Goal: Task Accomplishment & Management: Use online tool/utility

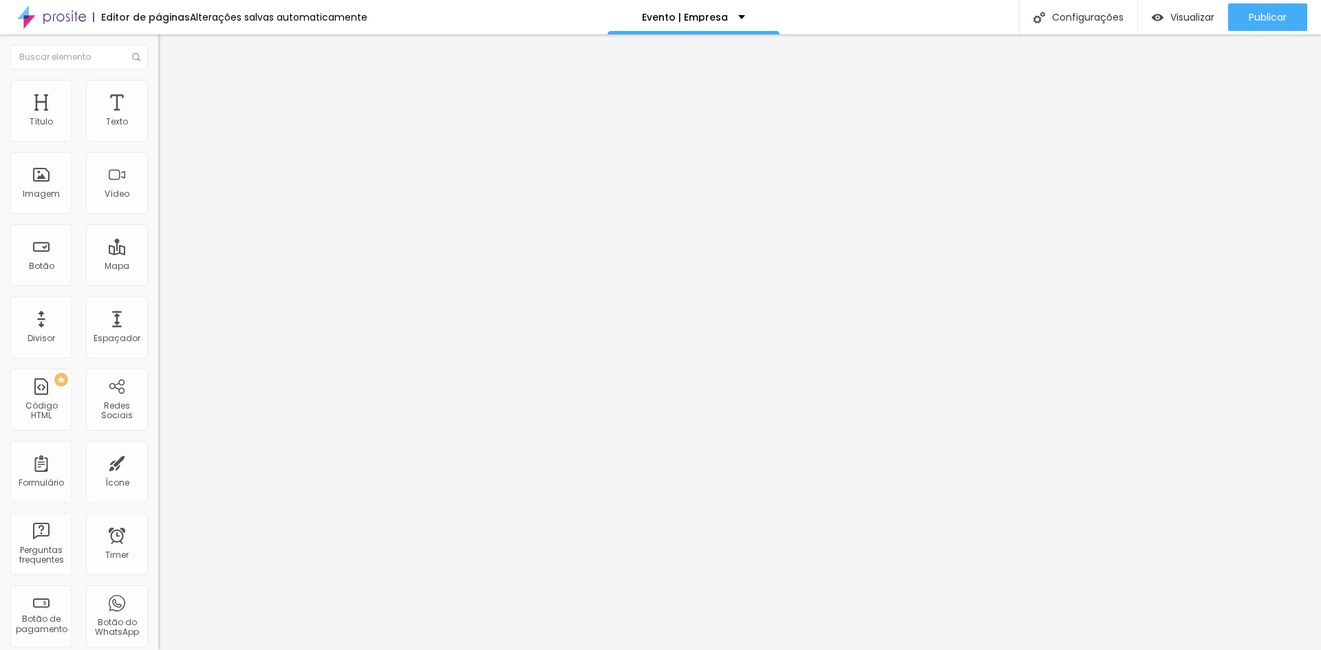
click at [158, 118] on span "Trocar imagem" at bounding box center [195, 113] width 75 height 12
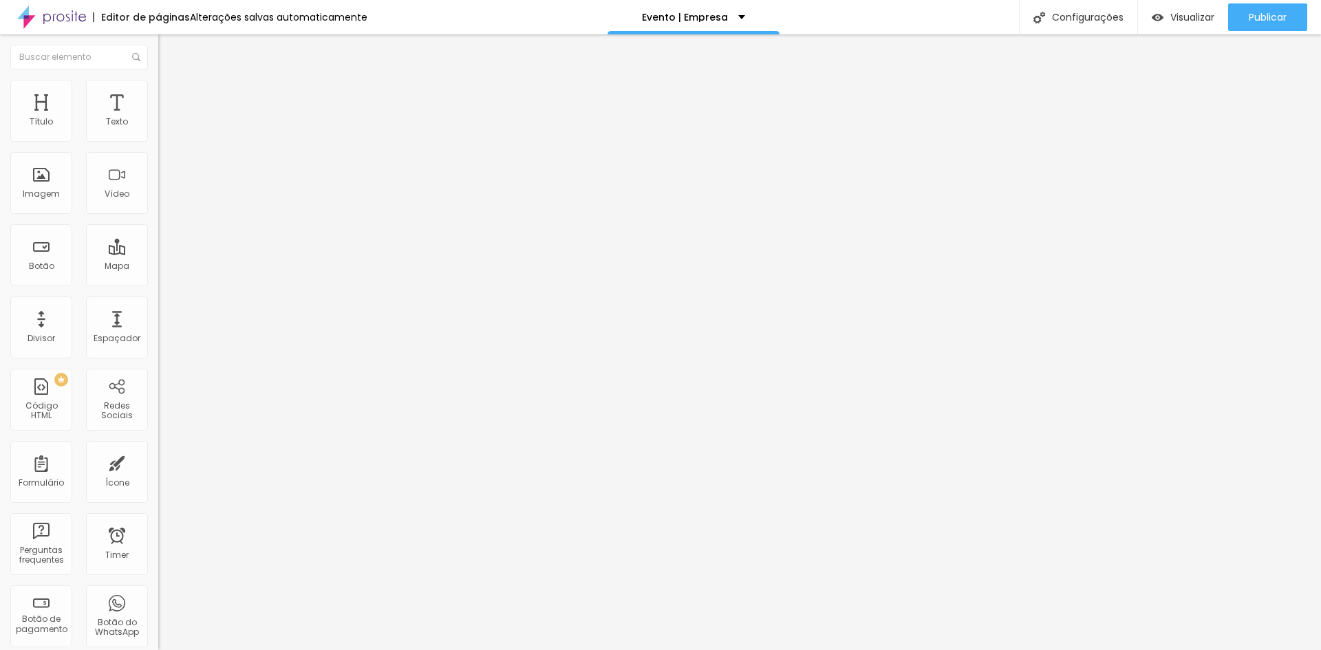
drag, startPoint x: 160, startPoint y: 216, endPoint x: 148, endPoint y: 191, distance: 27.4
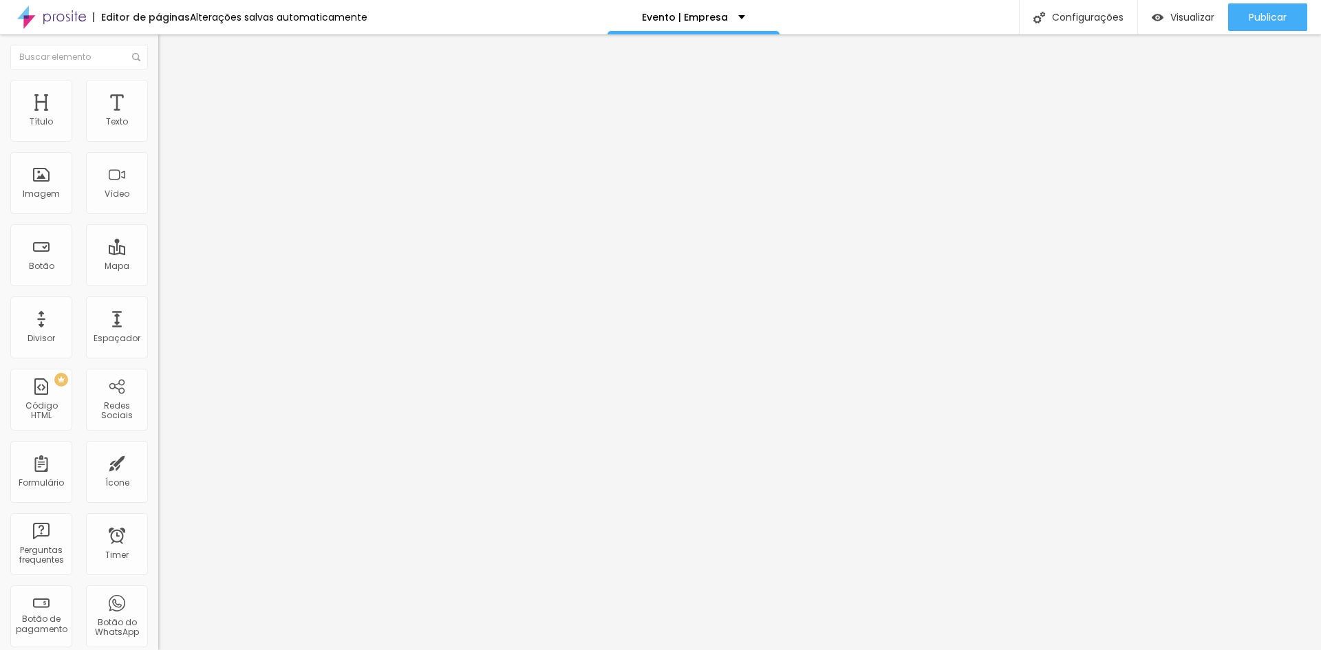
click at [1261, 14] on span "Publicar" at bounding box center [1268, 17] width 38 height 11
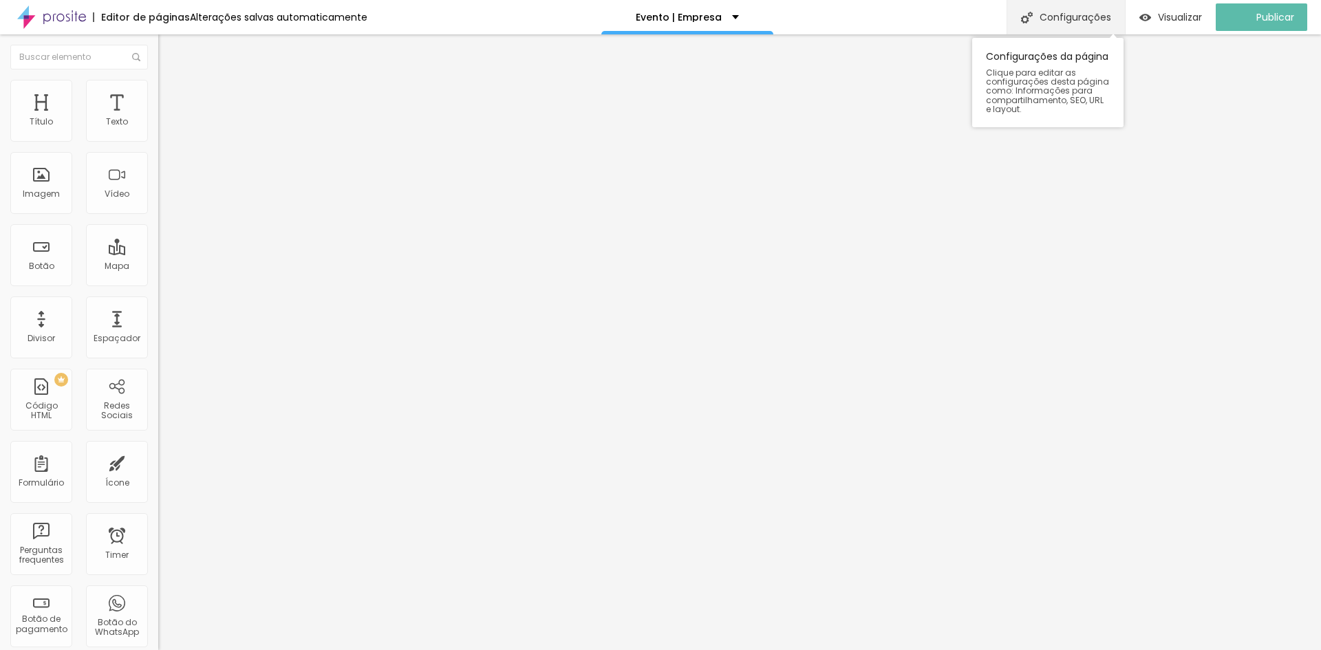
click at [1091, 12] on div "Configurações" at bounding box center [1066, 17] width 118 height 34
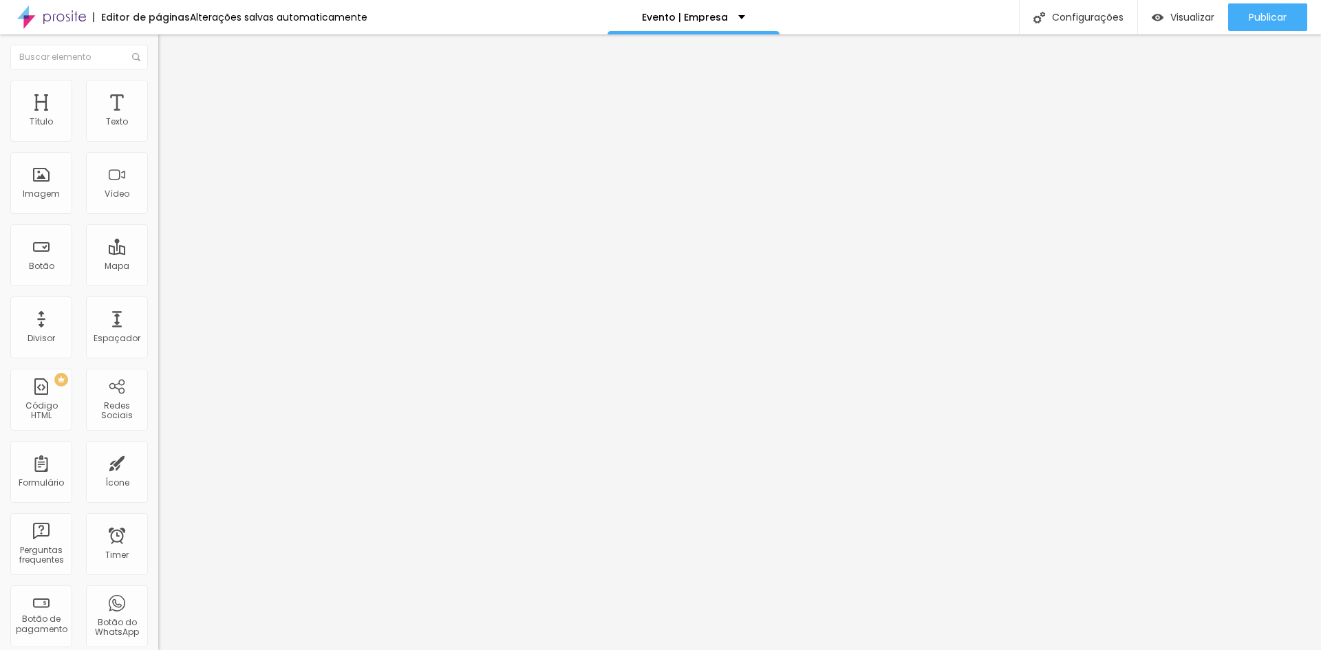
click at [1168, 7] on div "Visualizar" at bounding box center [1183, 17] width 63 height 28
click at [1082, 21] on div "Configurações" at bounding box center [1078, 17] width 118 height 34
drag, startPoint x: 826, startPoint y: 167, endPoint x: 511, endPoint y: 161, distance: 315.9
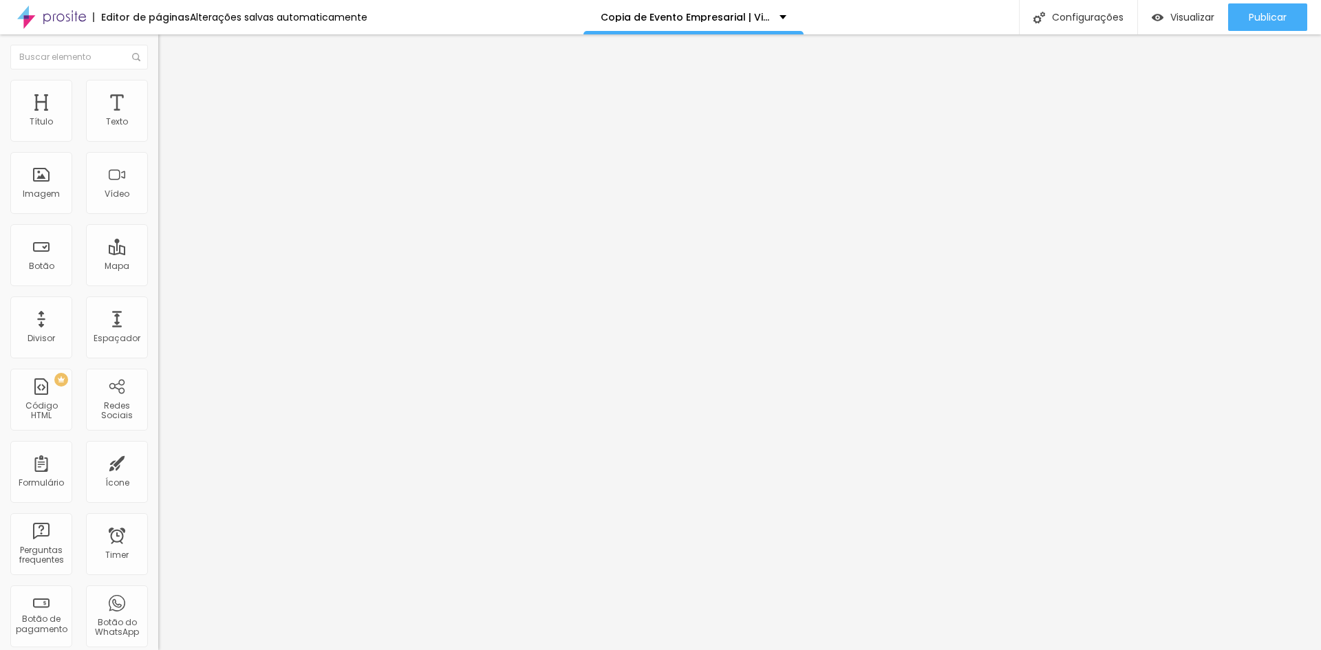
type input "Formatura Infantil"
drag, startPoint x: 541, startPoint y: 238, endPoint x: 869, endPoint y: 244, distance: 328.3
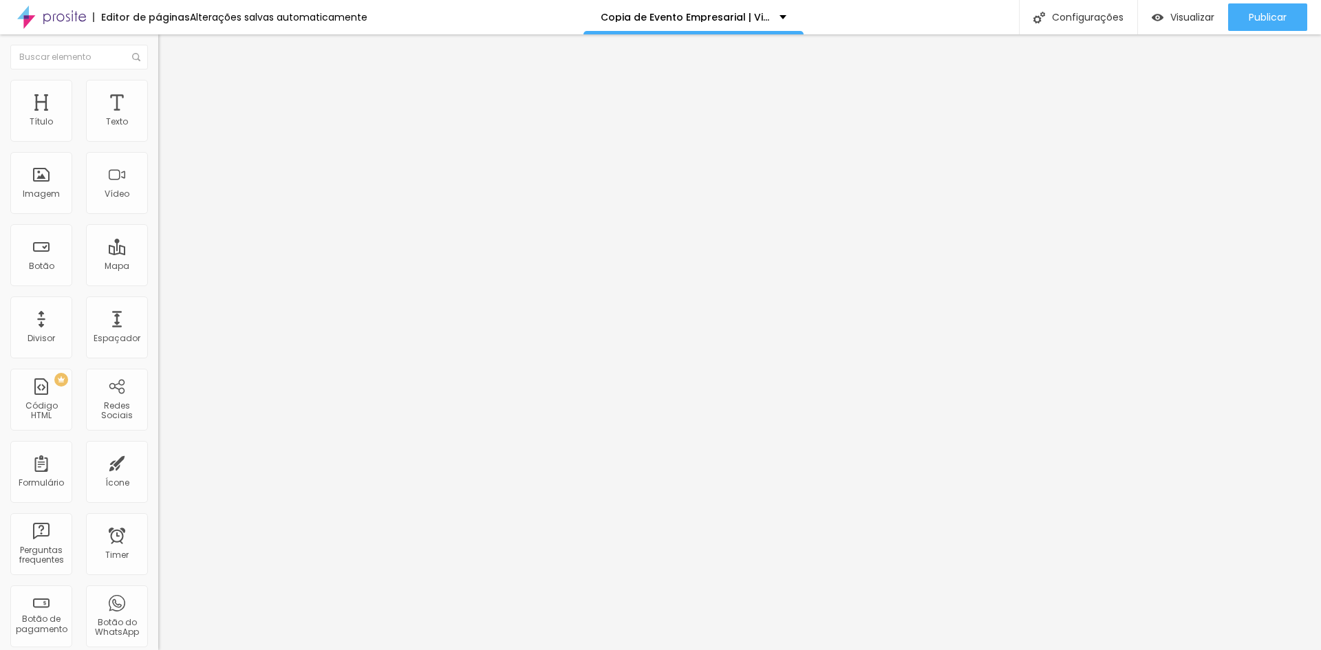
type input "/formatura-infantil-2025"
click at [158, 118] on span "Trocar imagem" at bounding box center [195, 113] width 75 height 12
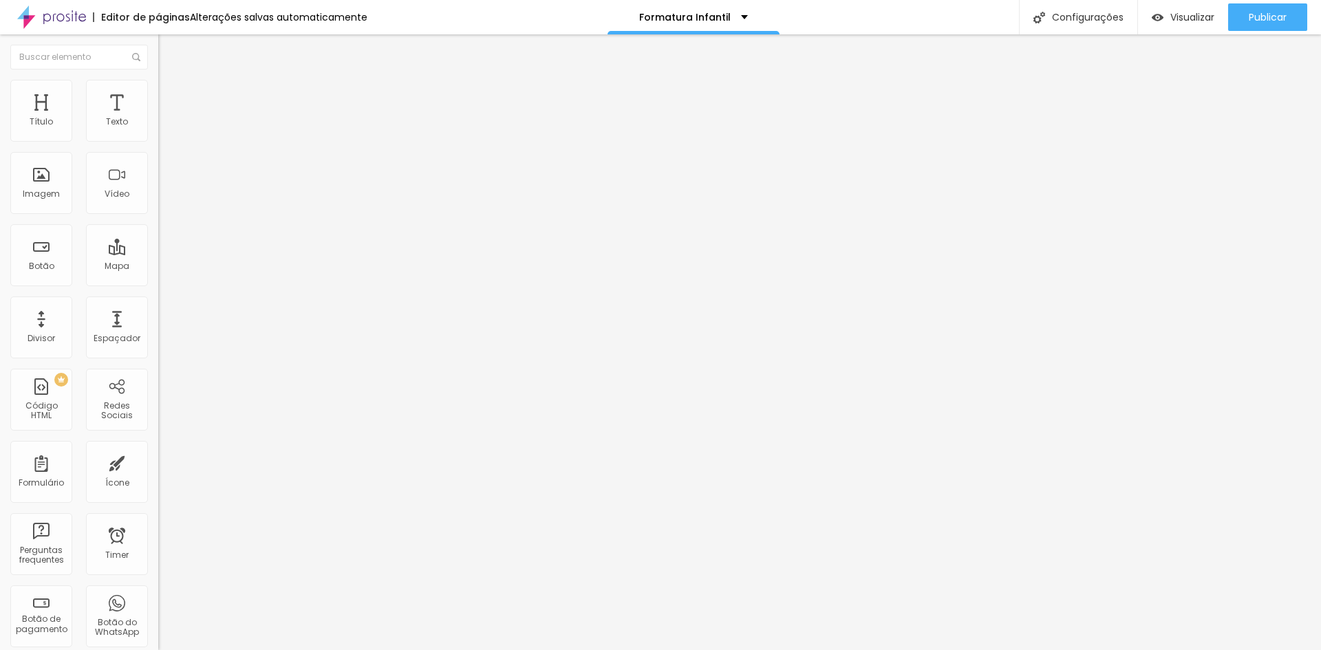
click at [158, 118] on span "Trocar imagem" at bounding box center [195, 113] width 75 height 12
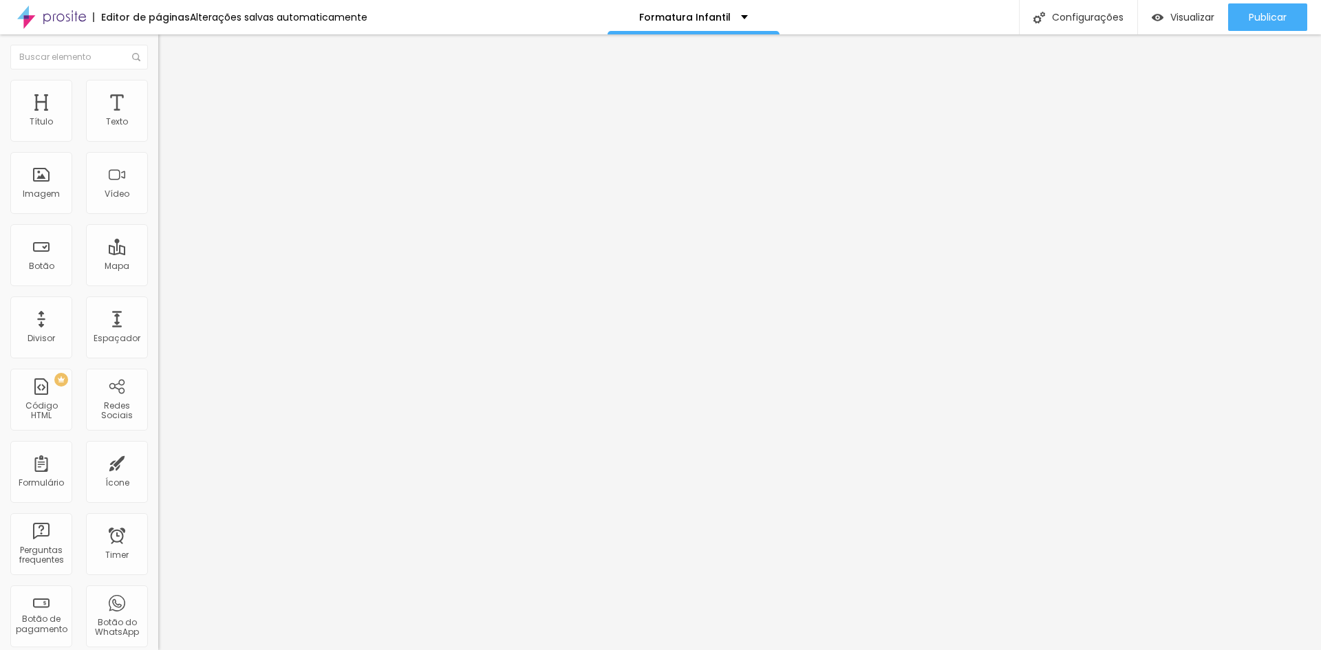
click at [158, 118] on span "Trocar imagem" at bounding box center [195, 113] width 75 height 12
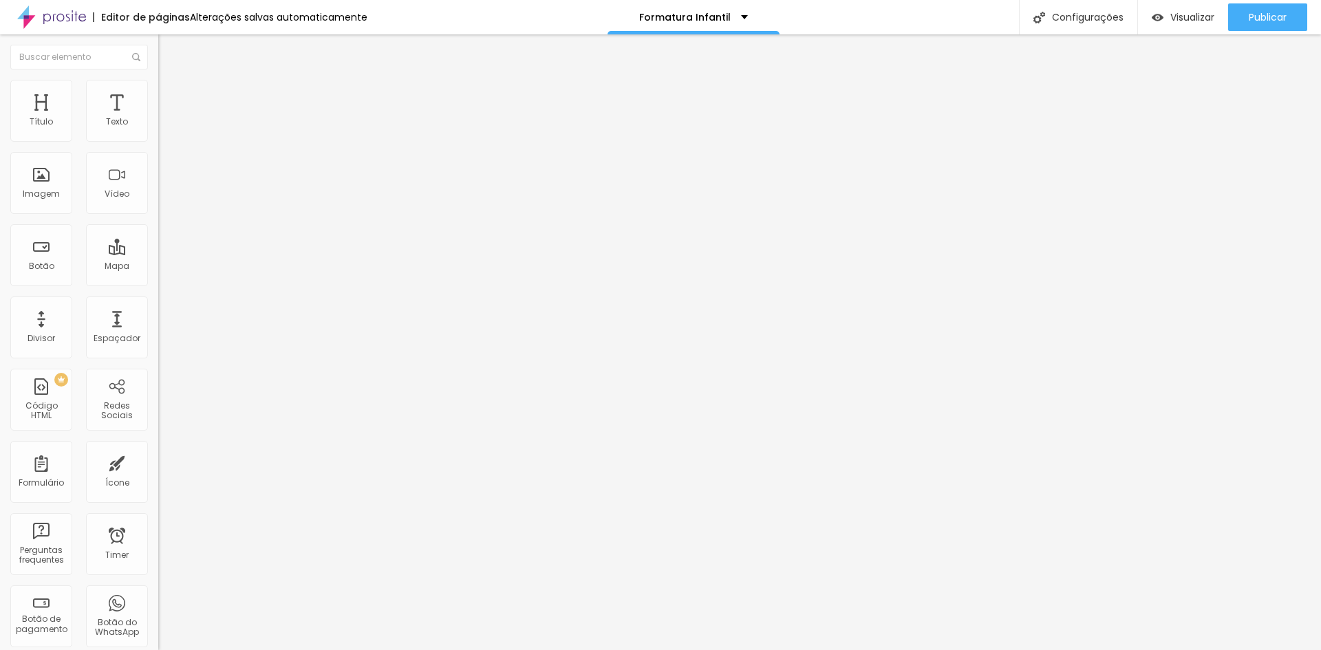
click at [158, 118] on span "Trocar imagem" at bounding box center [195, 113] width 75 height 12
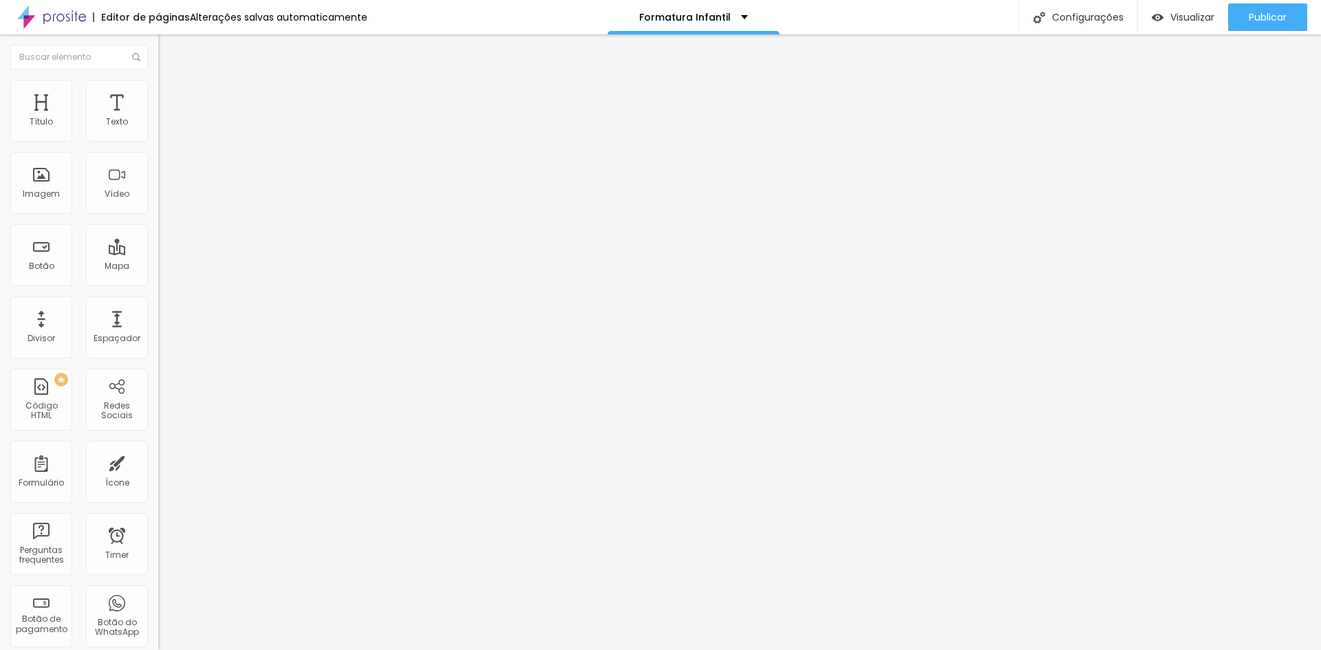
click at [158, 118] on span "Trocar imagem" at bounding box center [195, 113] width 75 height 12
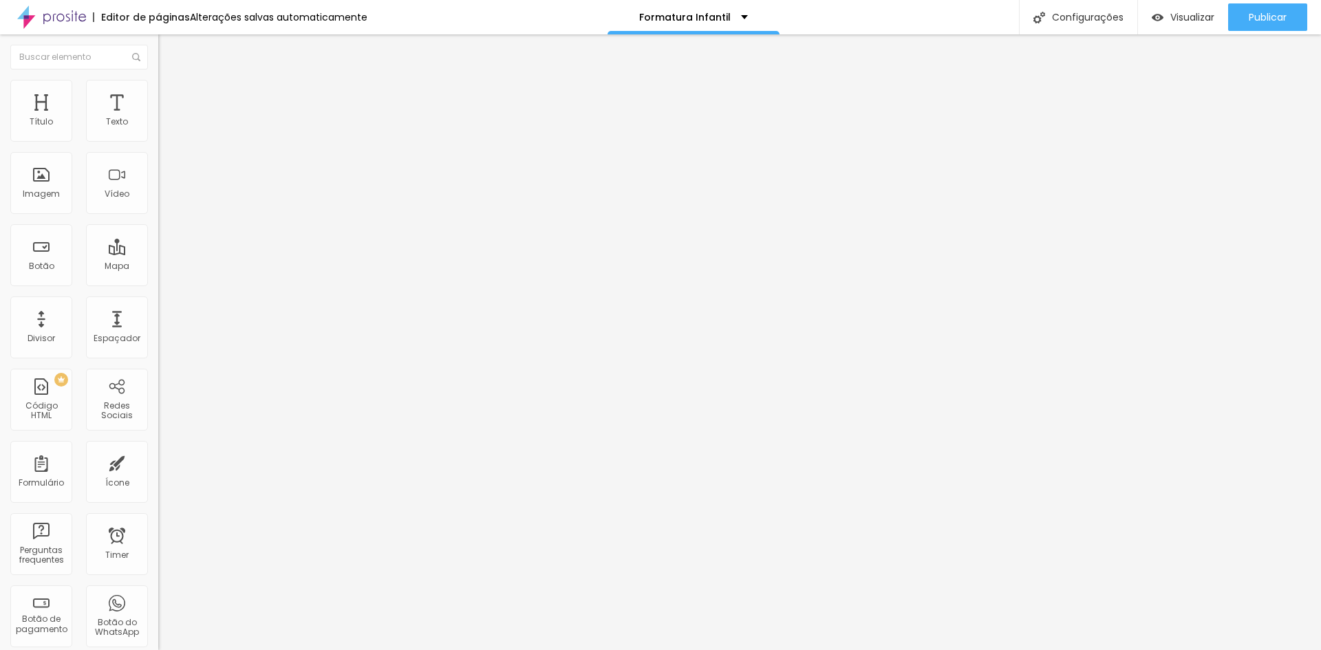
click at [1257, 21] on span "Publicar" at bounding box center [1268, 17] width 38 height 11
click at [1197, 21] on span "Visualizar" at bounding box center [1180, 17] width 44 height 11
